Goal: Task Accomplishment & Management: Use online tool/utility

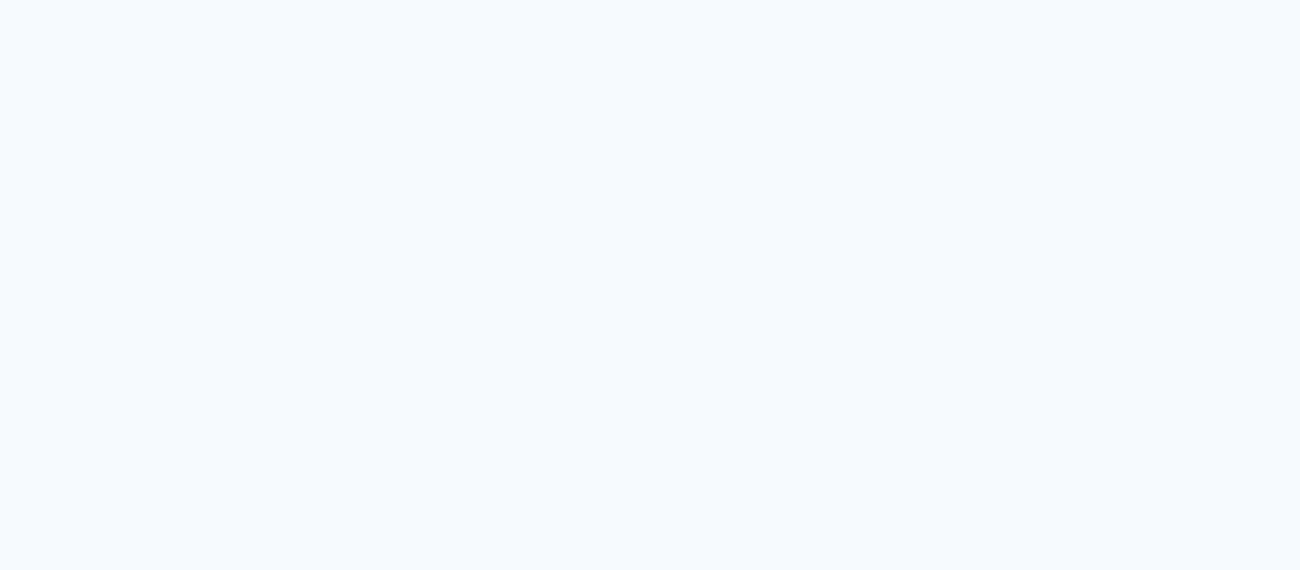
click at [489, 406] on quentale-app at bounding box center [650, 285] width 1300 height 570
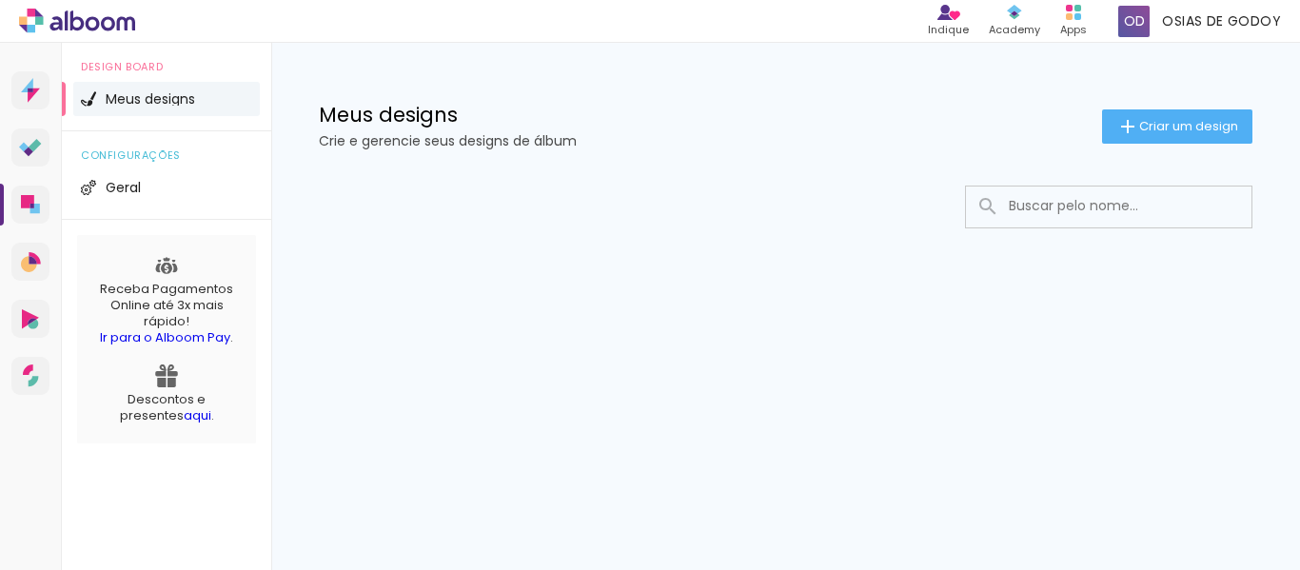
click at [164, 96] on span "Meus designs" at bounding box center [150, 98] width 89 height 13
click at [365, 121] on h1 "Meus designs" at bounding box center [711, 115] width 784 height 20
click at [489, 146] on p "Crie e gerencie seus designs de álbum" at bounding box center [711, 140] width 784 height 13
click at [927, 78] on div "Meus designs Crie e gerencie seus designs de álbum Criar um design" at bounding box center [785, 105] width 1029 height 124
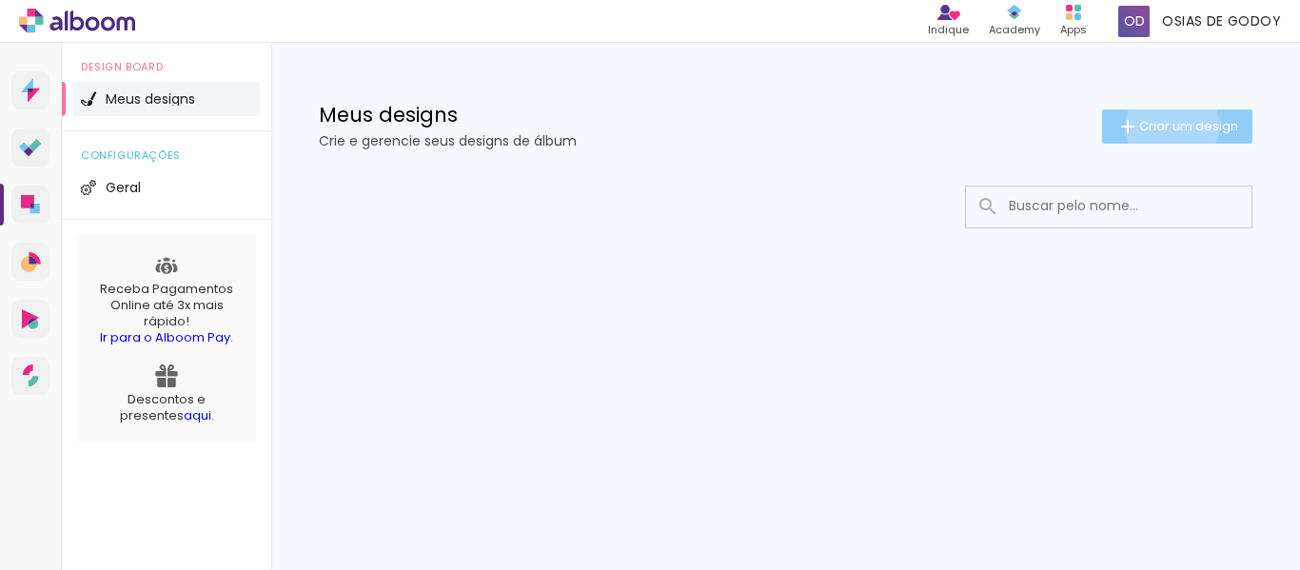
click at [1169, 126] on span "Criar um design" at bounding box center [1189, 126] width 99 height 12
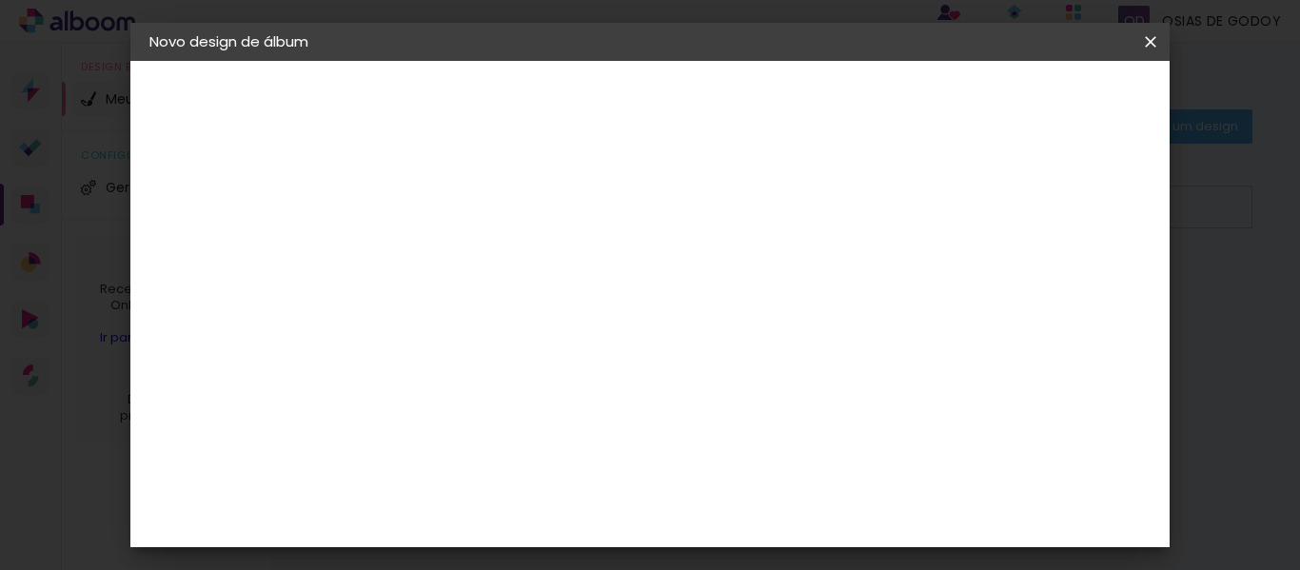
click at [246, 149] on iron-pages "Preenchendo título..." at bounding box center [253, 141] width 208 height 38
click at [241, 144] on iron-pages "Preenchendo título..." at bounding box center [253, 141] width 208 height 38
click at [467, 272] on paper-input-container "Título do álbum" at bounding box center [460, 256] width 13 height 49
type input "xxxx"
type paper-input "xxxx"
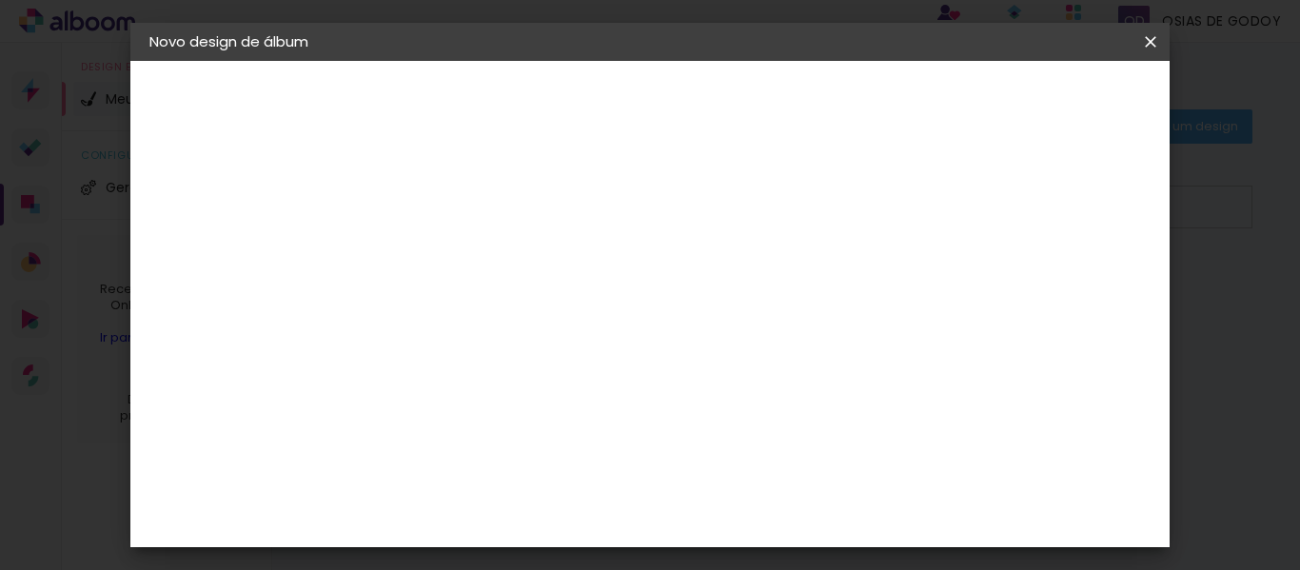
click at [162, 195] on iron-icon at bounding box center [160, 195] width 23 height 23
click at [243, 191] on div "2. Especificações" at bounding box center [253, 195] width 208 height 23
click at [461, 256] on input "xxxx" at bounding box center [461, 256] width 0 height 30
type input "x"
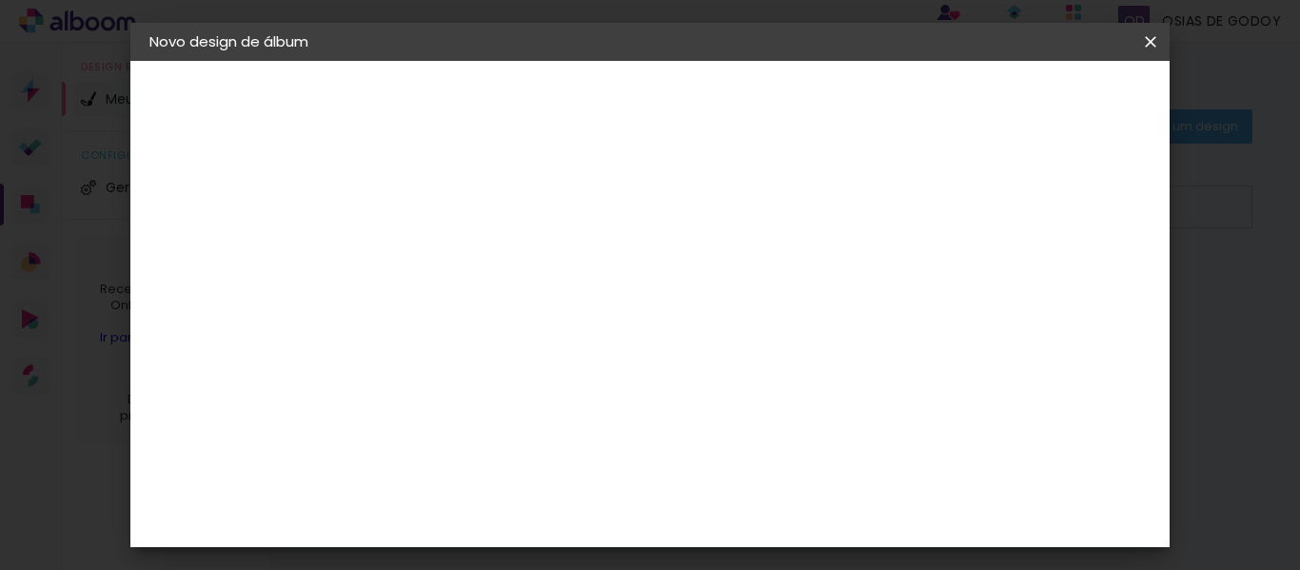
type input "teste"
type paper-input "teste"
click at [0, 0] on slot "Avançar" at bounding box center [0, 0] width 0 height 0
click at [597, 370] on input at bounding box center [509, 362] width 192 height 24
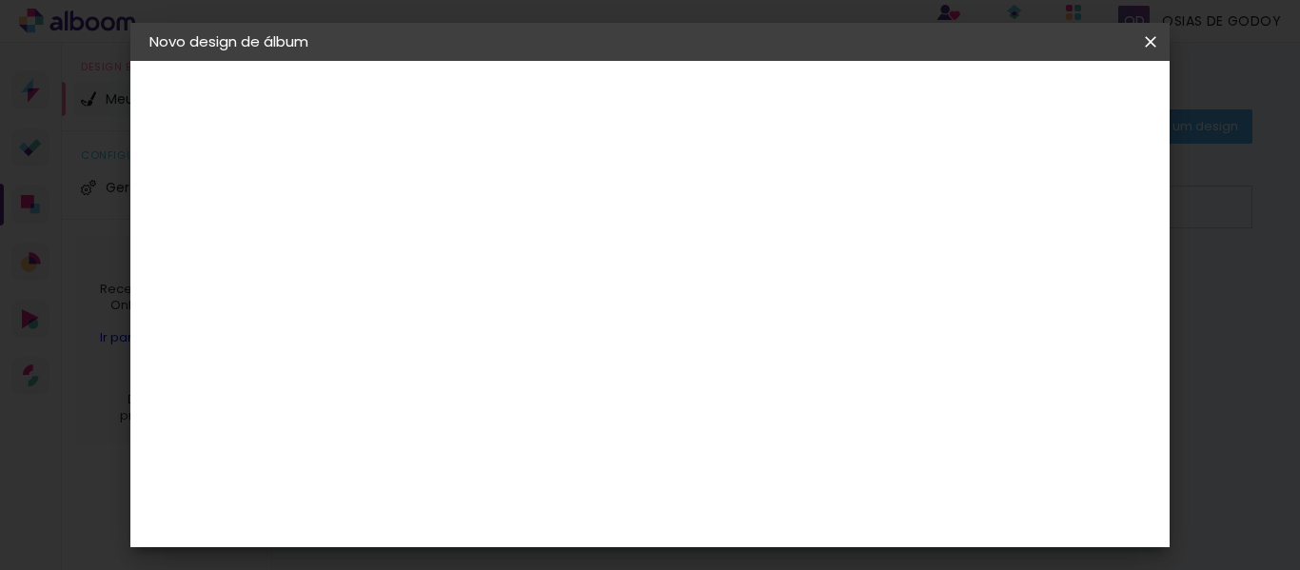
click at [845, 132] on header "Fornecedor Escolha um fornecedor ou avance com o tamanho livre. Voltar Avançar" at bounding box center [611, 117] width 467 height 113
click at [612, 208] on paper-item "Clic Pro" at bounding box center [510, 233] width 206 height 50
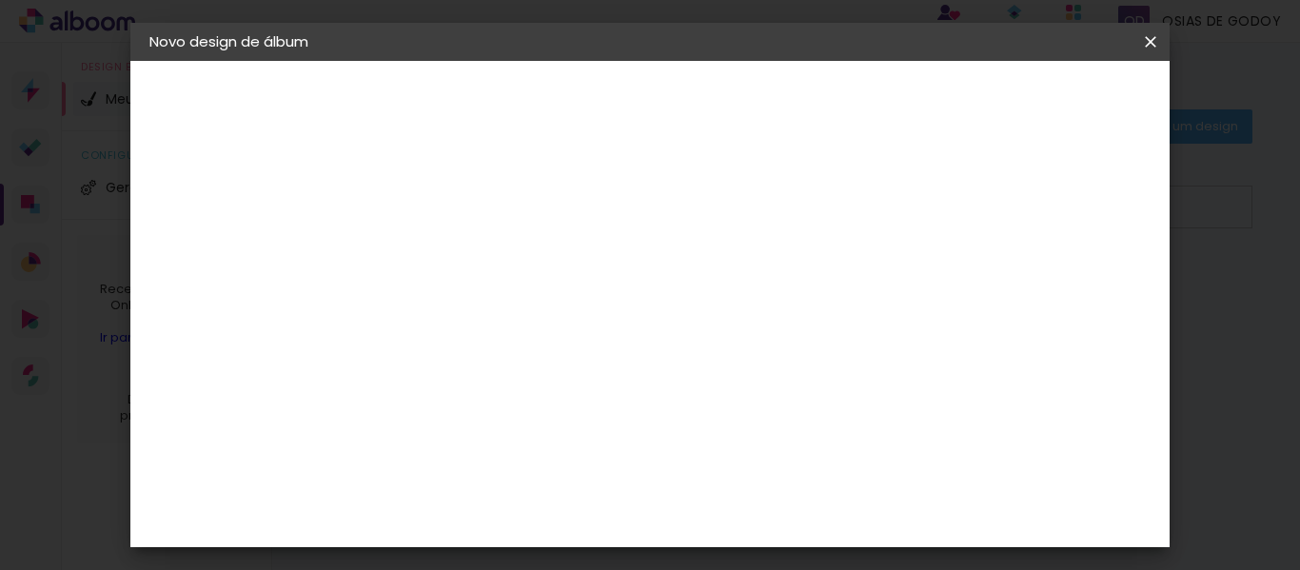
click at [612, 208] on paper-item "Clic Pro" at bounding box center [510, 233] width 206 height 50
click at [0, 0] on slot "Avançar" at bounding box center [0, 0] width 0 height 0
click at [558, 320] on iron-icon at bounding box center [546, 331] width 23 height 23
click at [0, 0] on slot "Vision" at bounding box center [0, 0] width 0 height 0
type input "Vision"
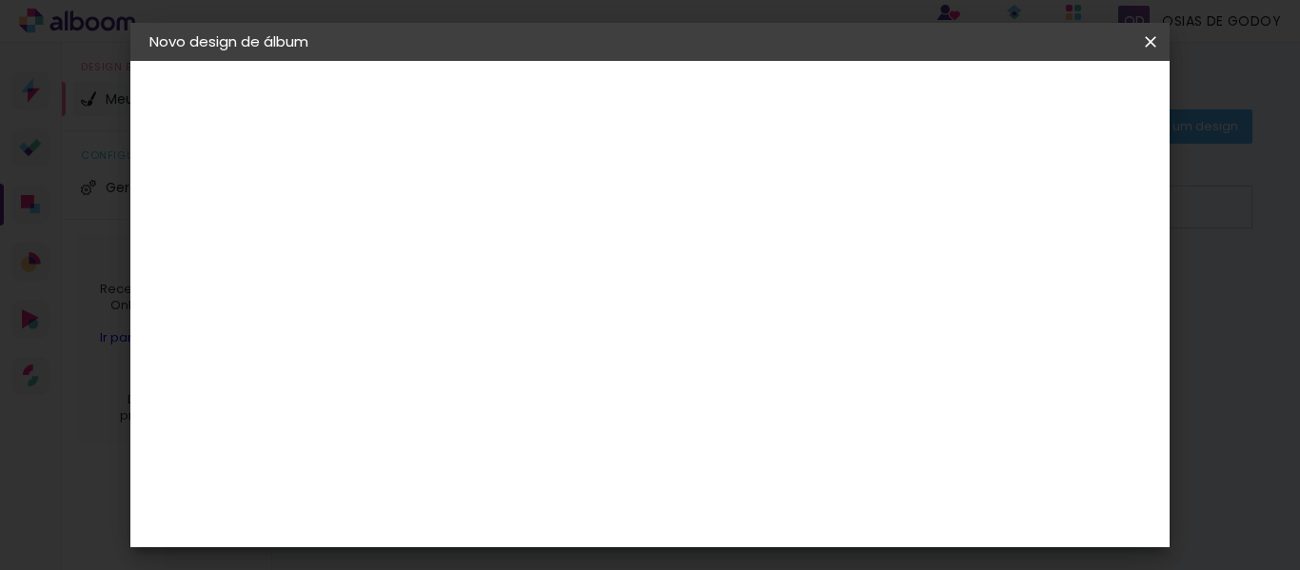
scroll to position [190, 0]
click at [589, 402] on span "20 × 30" at bounding box center [545, 421] width 89 height 39
click at [0, 0] on slot "Avançar" at bounding box center [0, 0] width 0 height 0
click at [721, 201] on div at bounding box center [712, 205] width 17 height 17
type paper-checkbox "on"
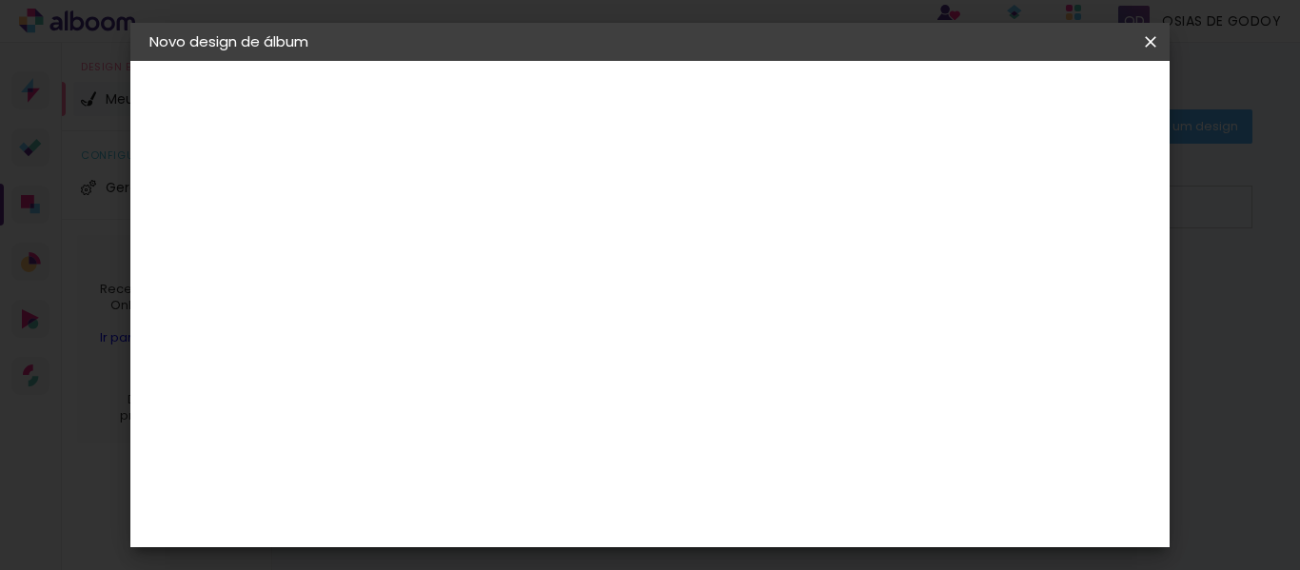
click at [828, 105] on span "Iniciar design" at bounding box center [802, 107] width 51 height 27
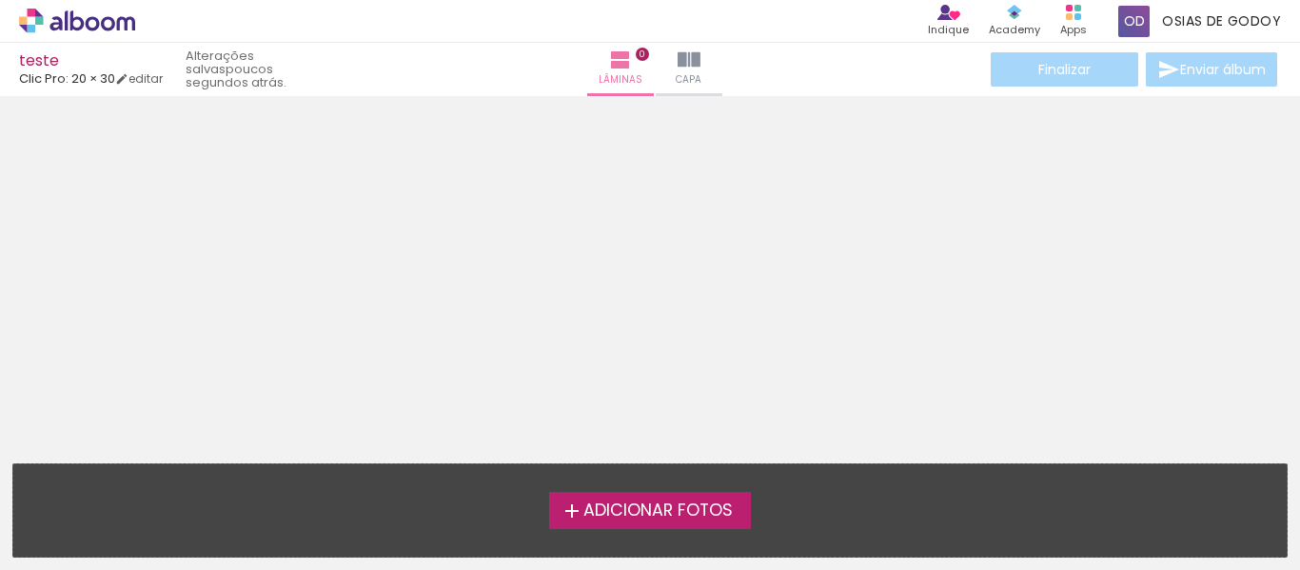
click at [592, 520] on span "Adicionar Fotos" at bounding box center [658, 511] width 149 height 17
click at [0, 0] on input "file" at bounding box center [0, 0] width 0 height 0
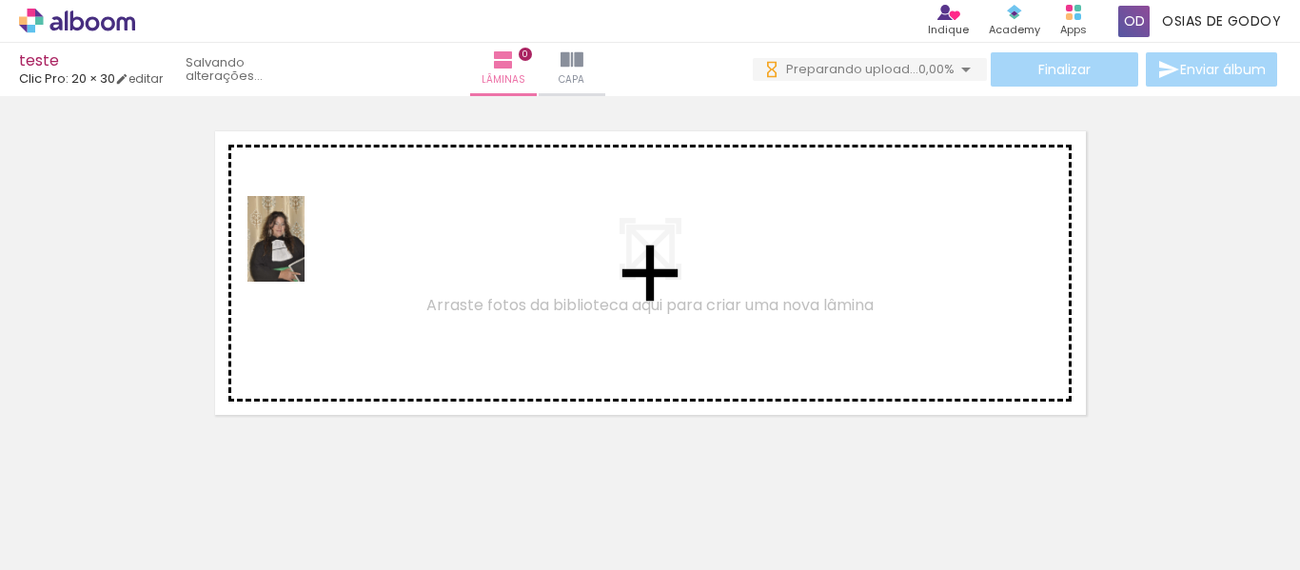
drag, startPoint x: 144, startPoint y: 549, endPoint x: 305, endPoint y: 253, distance: 337.0
click at [305, 253] on quentale-workspace at bounding box center [650, 285] width 1300 height 570
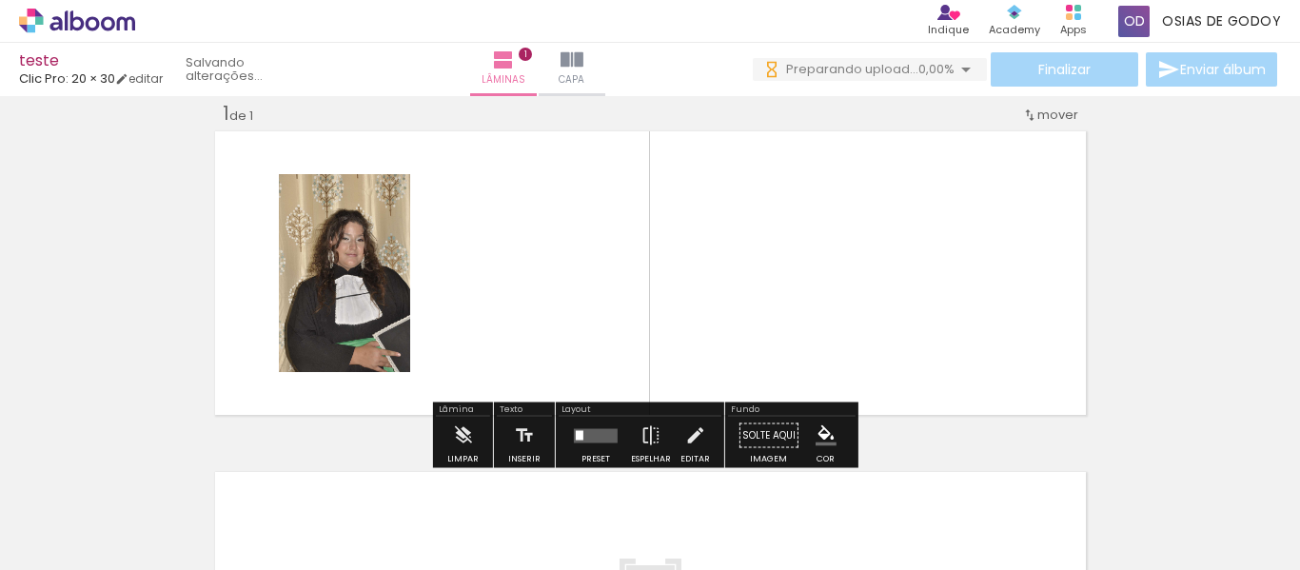
scroll to position [25, 0]
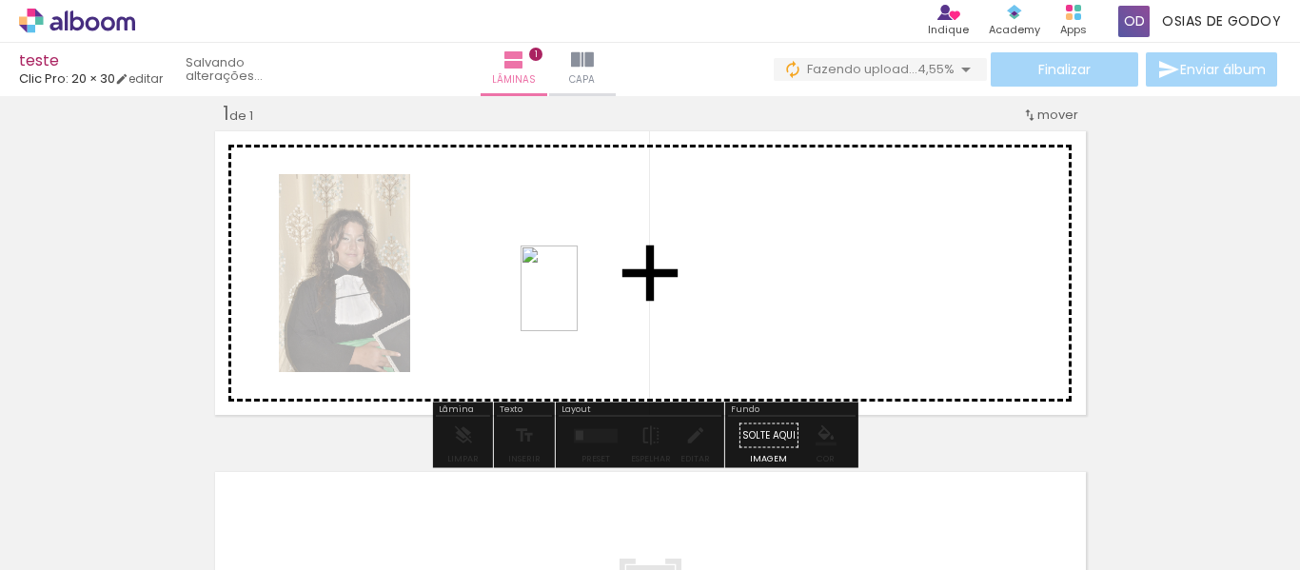
drag, startPoint x: 288, startPoint y: 515, endPoint x: 578, endPoint y: 303, distance: 358.9
click at [578, 303] on quentale-workspace at bounding box center [650, 285] width 1300 height 570
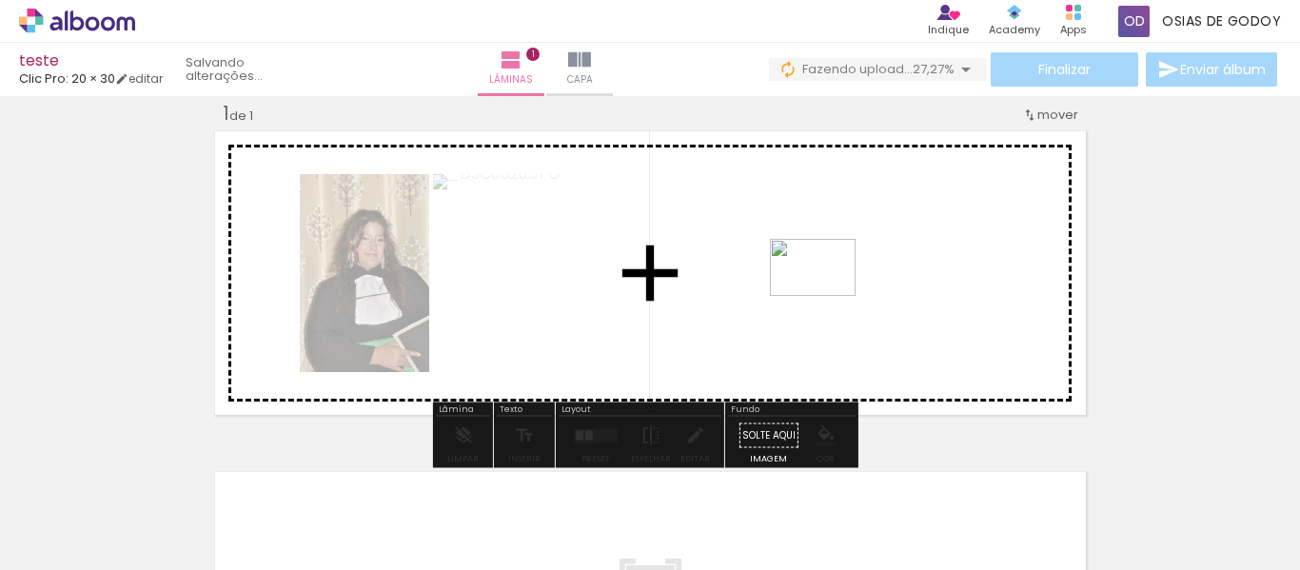
drag, startPoint x: 961, startPoint y: 520, endPoint x: 827, endPoint y: 295, distance: 261.2
click at [827, 295] on quentale-workspace at bounding box center [650, 285] width 1300 height 570
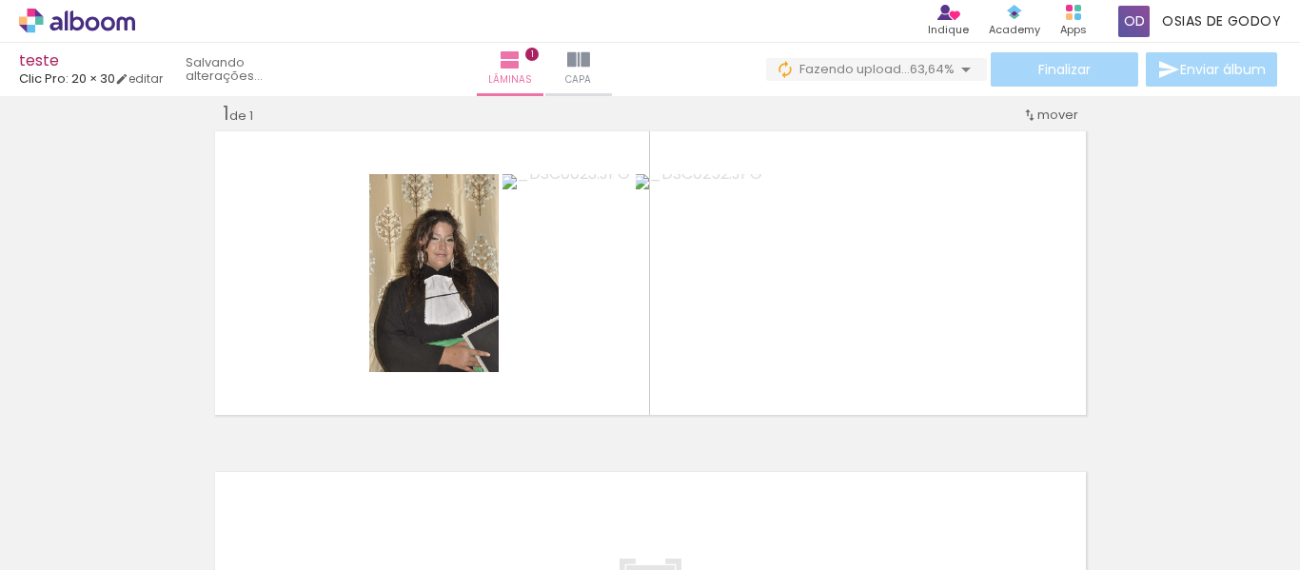
click at [794, 509] on div at bounding box center [831, 506] width 94 height 63
drag, startPoint x: 944, startPoint y: 518, endPoint x: 702, endPoint y: 451, distance: 251.8
click at [0, 0] on slot at bounding box center [0, 0] width 0 height 0
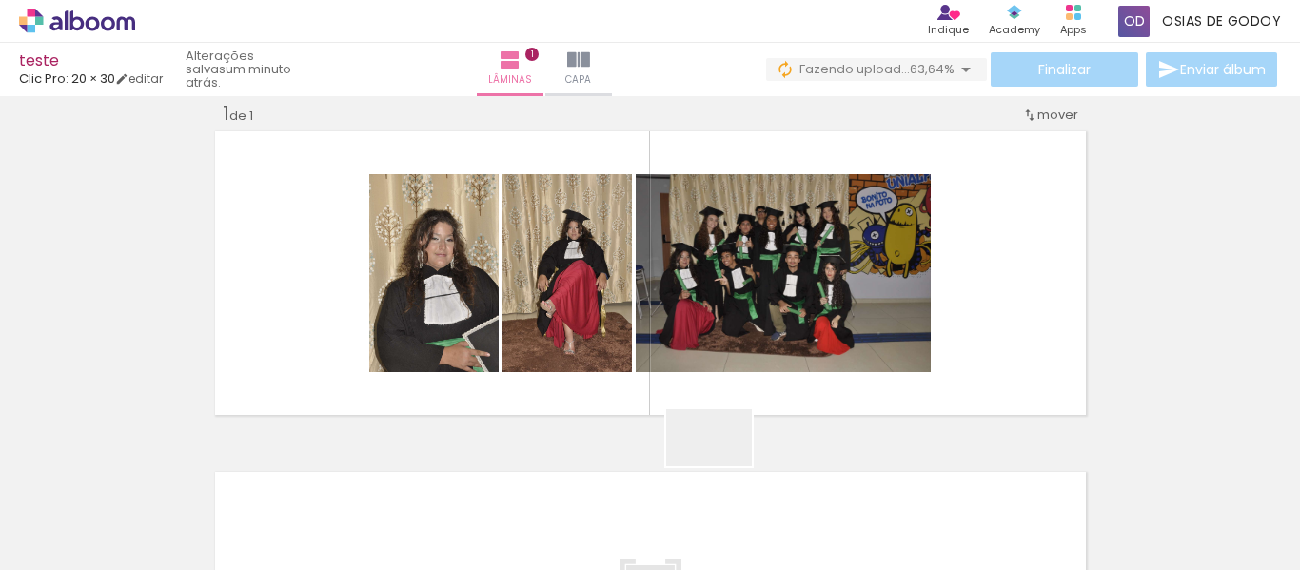
drag, startPoint x: 702, startPoint y: 451, endPoint x: 774, endPoint y: 504, distance: 89.3
click at [774, 504] on quentale-thumb at bounding box center [723, 505] width 107 height 109
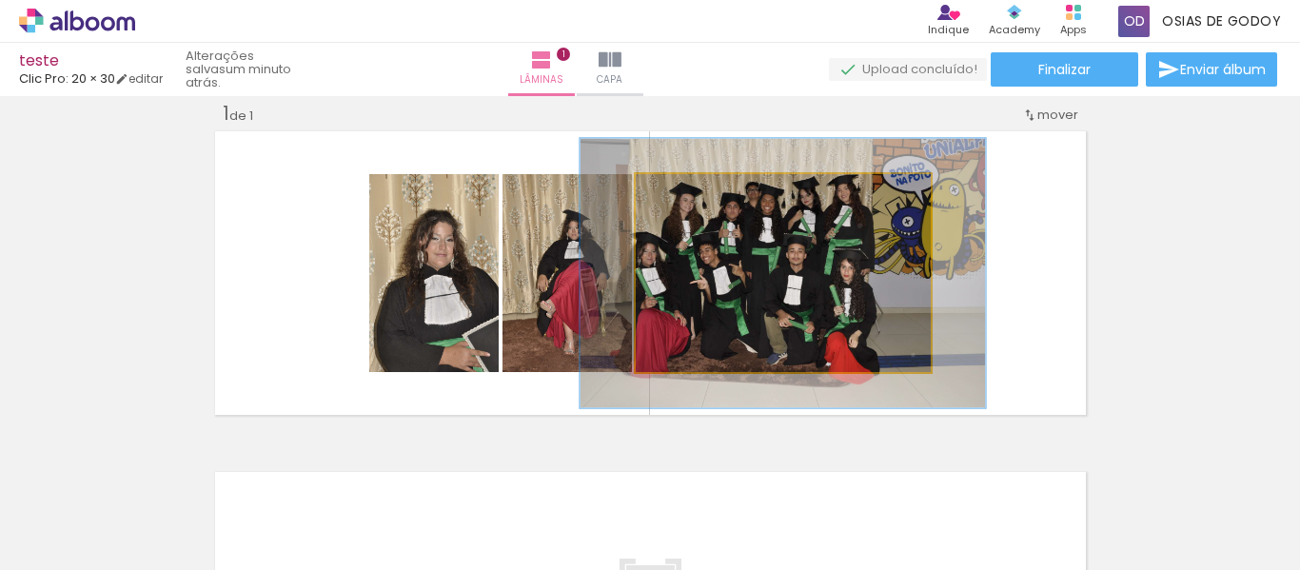
drag, startPoint x: 679, startPoint y: 189, endPoint x: 704, endPoint y: 223, distance: 41.5
type paper-slider "138"
click at [704, 223] on quentale-photo at bounding box center [783, 273] width 295 height 198
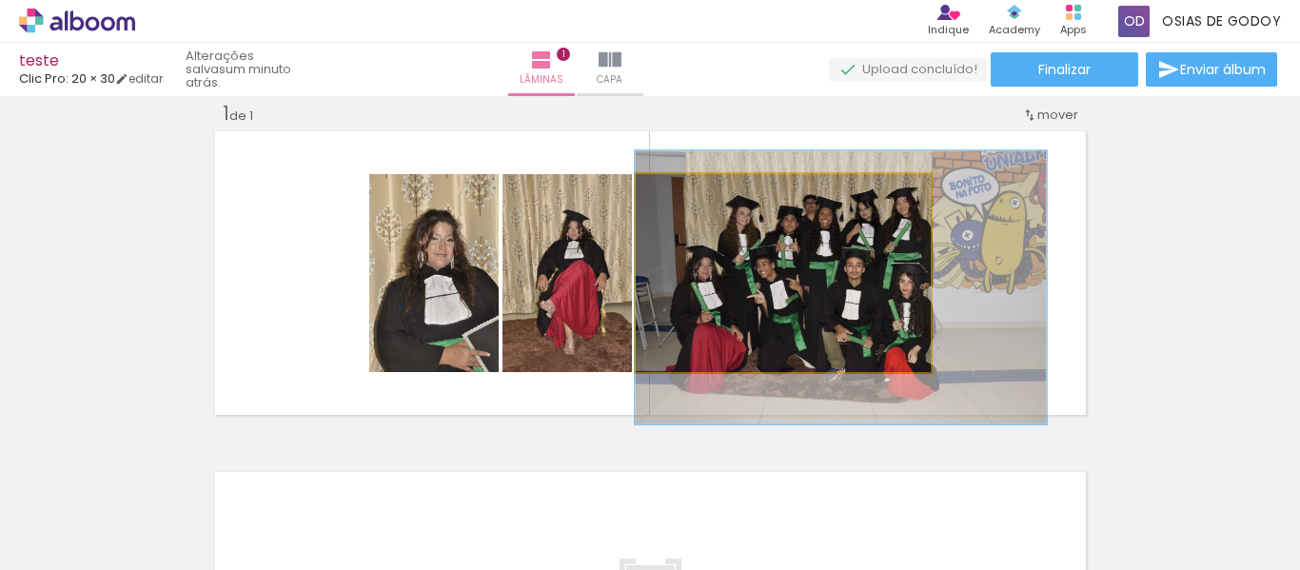
drag, startPoint x: 720, startPoint y: 237, endPoint x: 931, endPoint y: 251, distance: 211.8
click at [931, 251] on quentale-layouter at bounding box center [650, 273] width 881 height 293
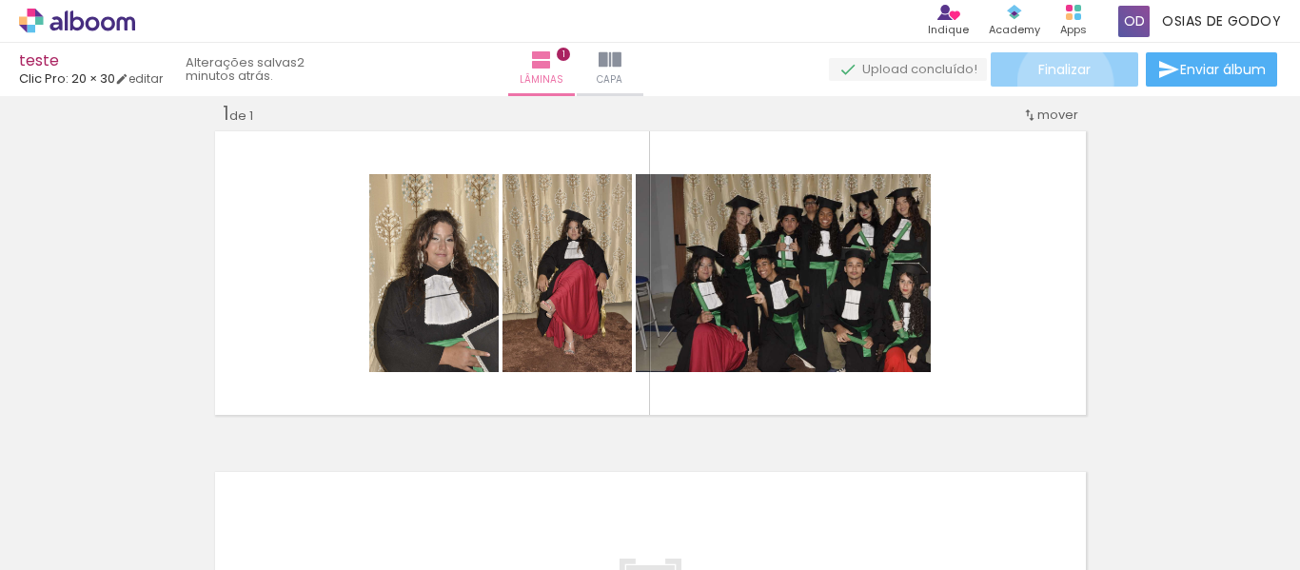
click at [1059, 83] on paper-button "Finalizar" at bounding box center [1065, 69] width 148 height 34
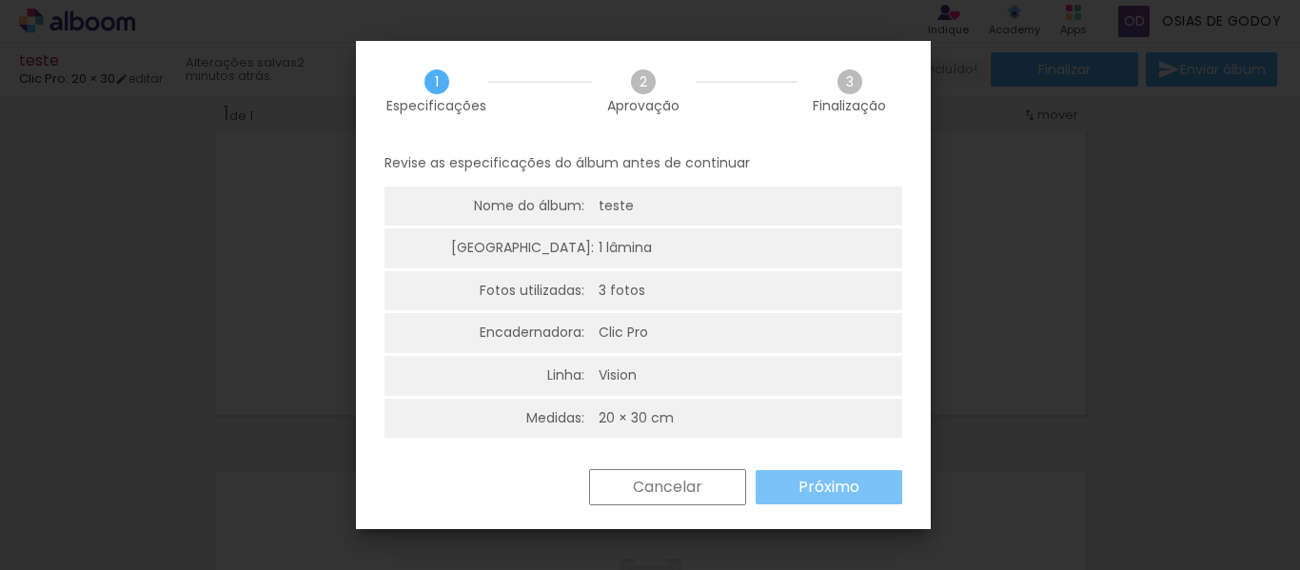
click at [0, 0] on slot "Próximo" at bounding box center [0, 0] width 0 height 0
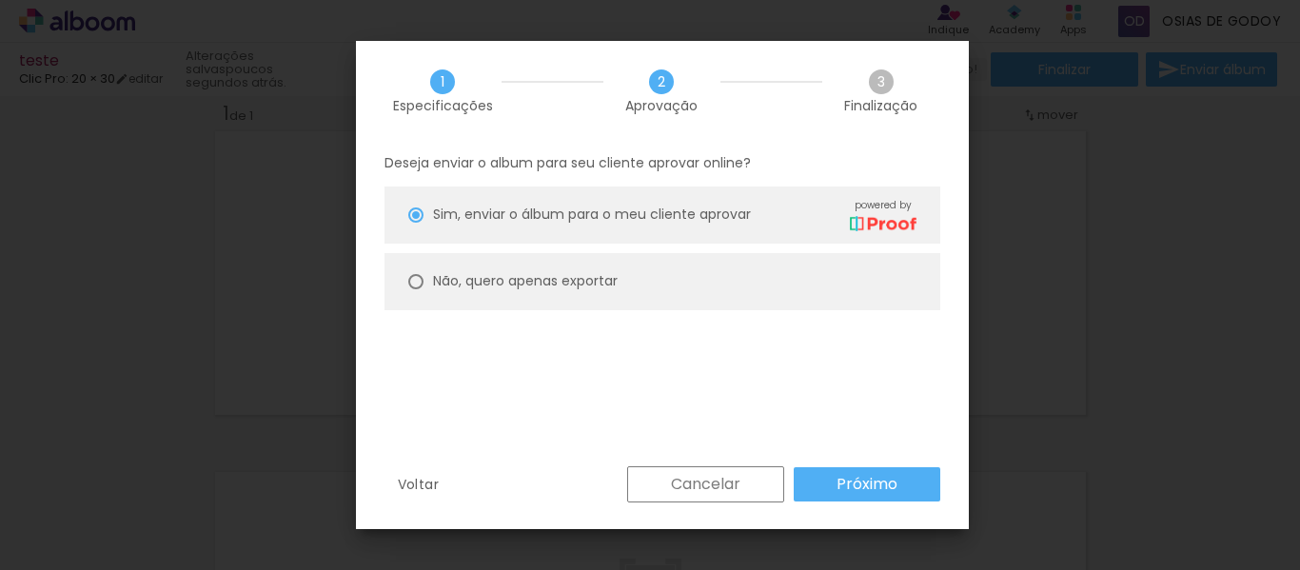
click at [417, 272] on paper-radio-button "Não, quero apenas exportar" at bounding box center [663, 281] width 556 height 57
type paper-radio-button "on"
click at [417, 272] on paper-radio-button "Não, quero apenas exportar" at bounding box center [663, 281] width 556 height 57
click at [0, 0] on slot "Cancelar" at bounding box center [0, 0] width 0 height 0
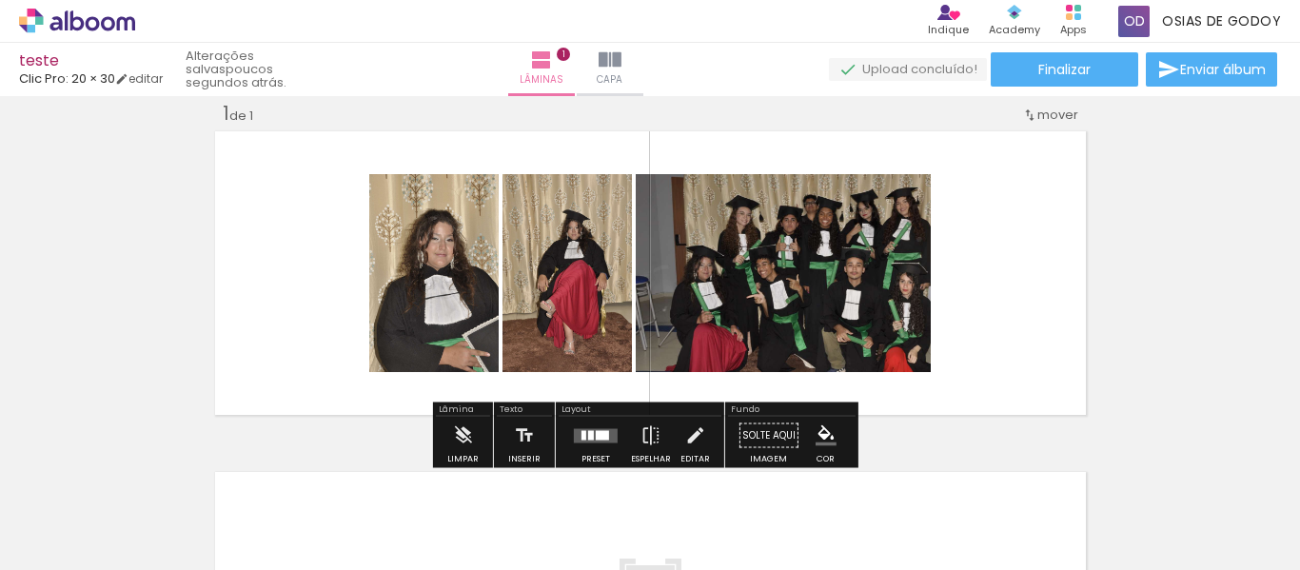
click at [1049, 112] on span "mover" at bounding box center [1058, 115] width 41 height 18
click at [1019, 106] on span "Posição atual:" at bounding box center [987, 111] width 87 height 31
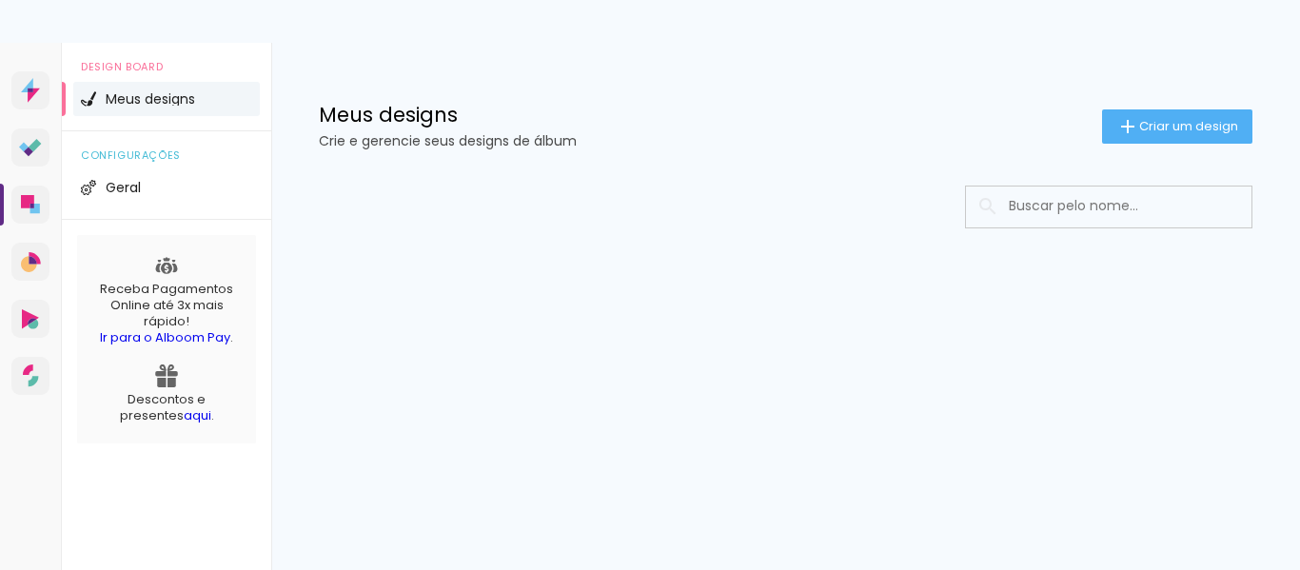
click at [473, 52] on div "Meus designs Crie e gerencie seus designs de álbum Criar um design" at bounding box center [785, 105] width 1029 height 124
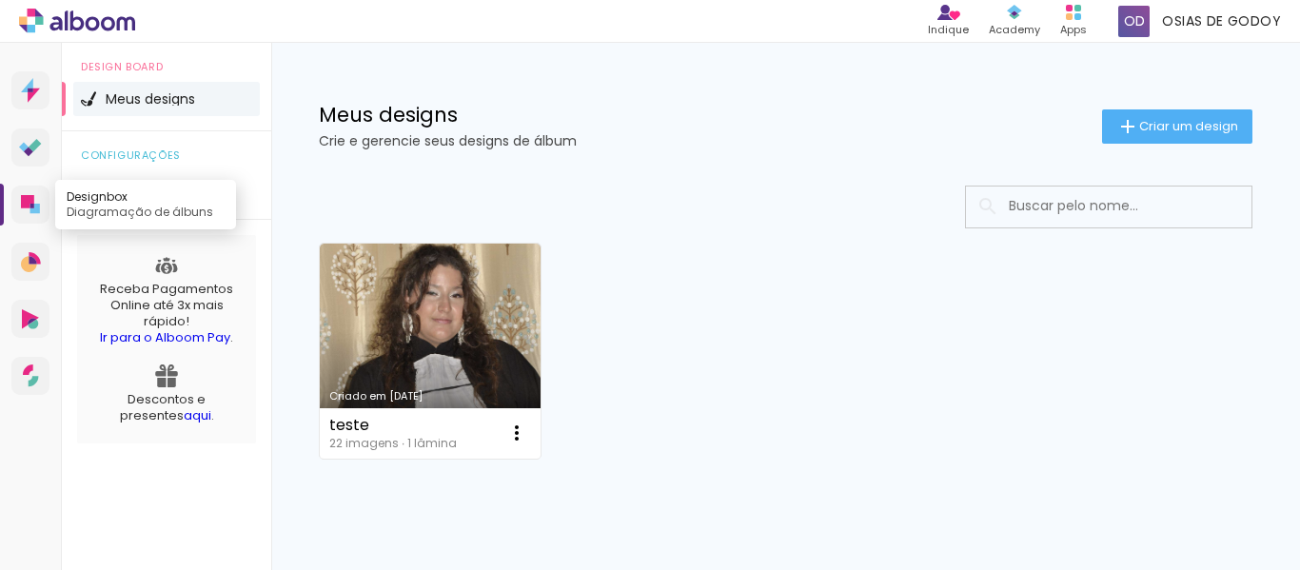
click at [20, 204] on link "Designbox Diagramação de álbuns" at bounding box center [30, 205] width 38 height 38
click at [19, 208] on link "Designbox Diagramação de álbuns" at bounding box center [30, 205] width 38 height 38
click at [184, 420] on link "aqui" at bounding box center [198, 416] width 28 height 18
